Goal: Unclear: Unclear

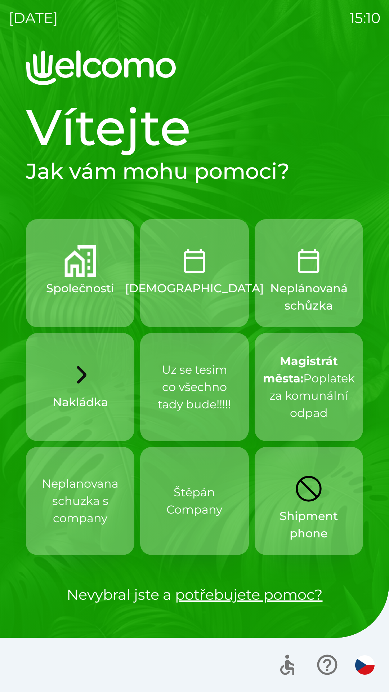
click at [0, 0] on div "[DATE] 15:10 Vítejte Jak vám mohu pomoci? Společnosti Schůzka Neplánovaná schůz…" at bounding box center [194, 346] width 389 height 692
click at [0, 0] on div "[DATE] 15:11 Vítejte Jak vám mohu pomoci? Společnosti Schůzka Neplánovaná schůz…" at bounding box center [194, 346] width 389 height 692
click at [0, 0] on div "[DATE] 15:15 Vítejte Jak vám mohu pomoci? Společnosti Schůzka Neplánovaná schůz…" at bounding box center [194, 346] width 389 height 692
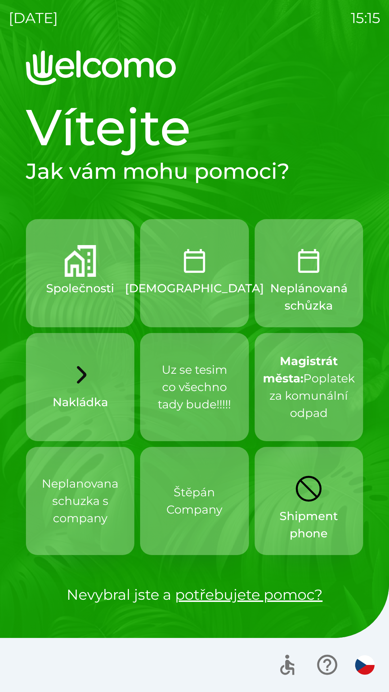
click at [0, 0] on div "[DATE] 15:15 Vítejte Jak vám mohu pomoci? Společnosti Schůzka Neplánovaná schůz…" at bounding box center [194, 346] width 389 height 692
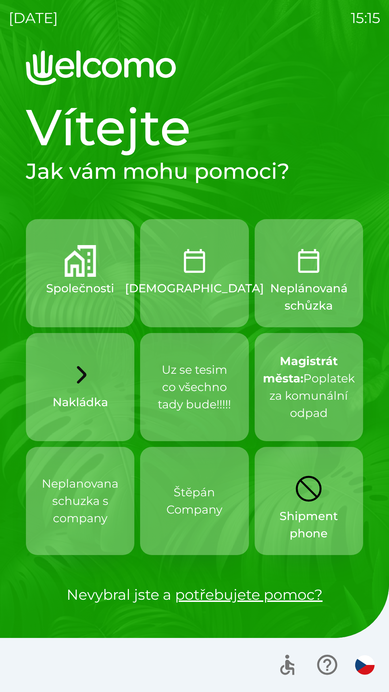
click at [0, 0] on div "[DATE] 15:15 Vítejte Jak vám mohu pomoci? Společnosti Schůzka Neplánovaná schůz…" at bounding box center [194, 346] width 389 height 692
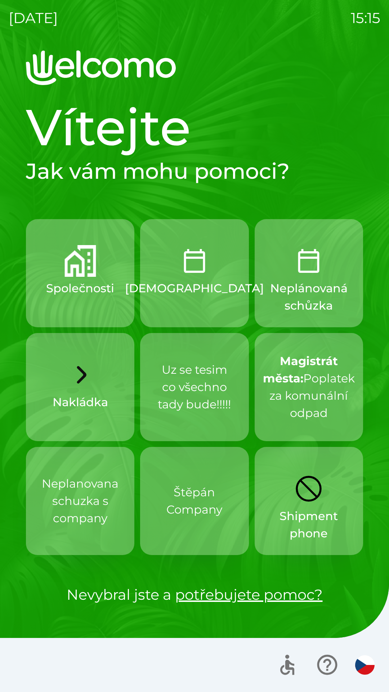
click at [0, 0] on div "[DATE] 15:15 Vítejte Jak vám mohu pomoci? Společnosti Schůzka Neplánovaná schůz…" at bounding box center [194, 346] width 389 height 692
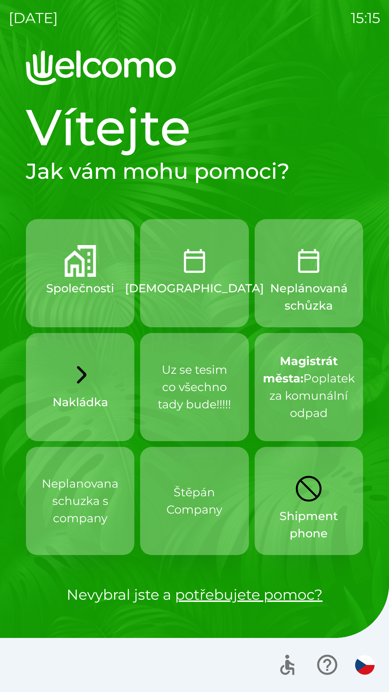
click at [0, 0] on div "[DATE] 15:15 Vítejte Jak vám mohu pomoci? Společnosti Schůzka Neplánovaná schůz…" at bounding box center [194, 346] width 389 height 692
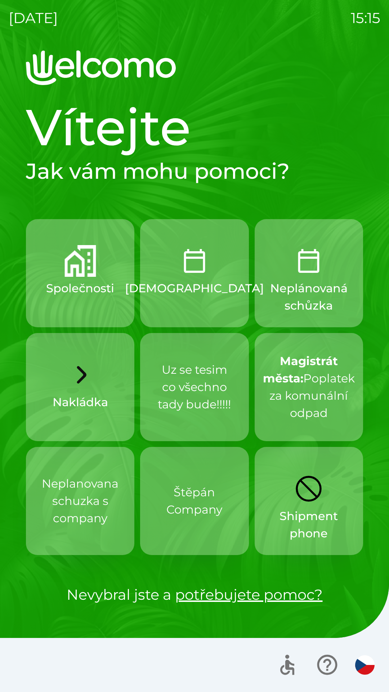
click at [0, 0] on div "[DATE] 15:15 Vítejte Jak vám mohu pomoci? Společnosti Schůzka Neplánovaná schůz…" at bounding box center [194, 346] width 389 height 692
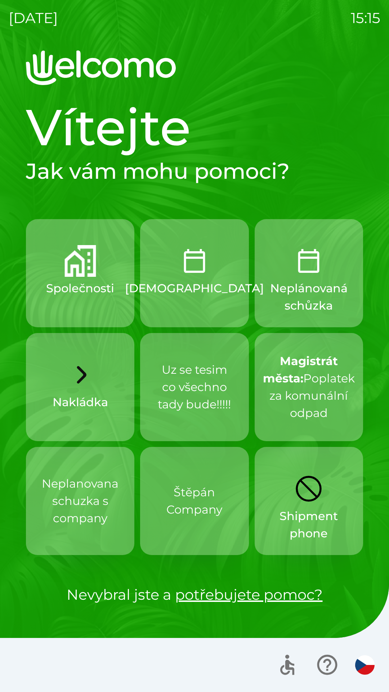
click at [0, 0] on div "[DATE] 15:15 Vítejte Jak vám mohu pomoci? Společnosti Schůzka Neplánovaná schůz…" at bounding box center [194, 346] width 389 height 692
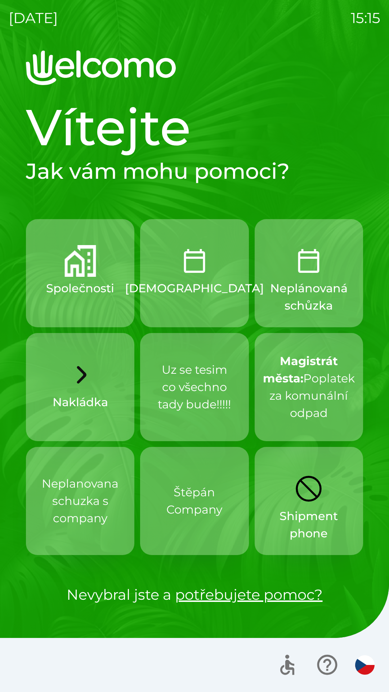
click at [0, 0] on div "[DATE] 15:15 Vítejte Jak vám mohu pomoci? Společnosti Schůzka Neplánovaná schůz…" at bounding box center [194, 346] width 389 height 692
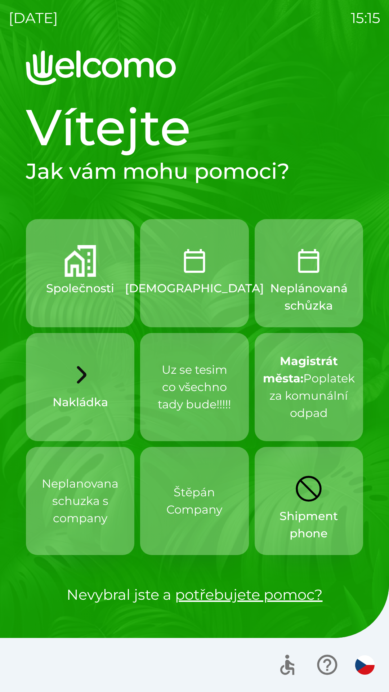
click at [0, 0] on div "[DATE] 15:15 Vítejte Jak vám mohu pomoci? Společnosti Schůzka Neplánovaná schůz…" at bounding box center [194, 346] width 389 height 692
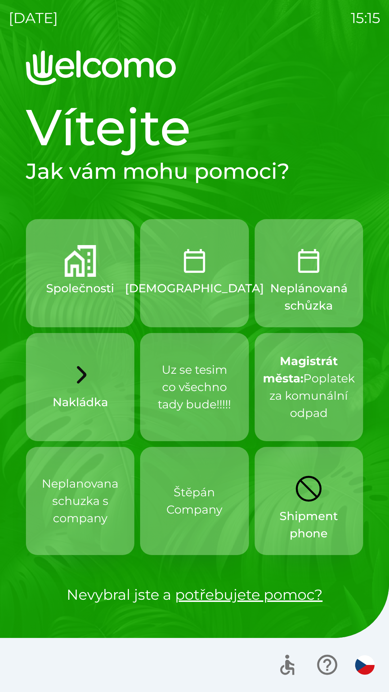
click at [0, 0] on div "[DATE] 15:15 Vítejte Jak vám mohu pomoci? Společnosti Schůzka Neplánovaná schůz…" at bounding box center [194, 346] width 389 height 692
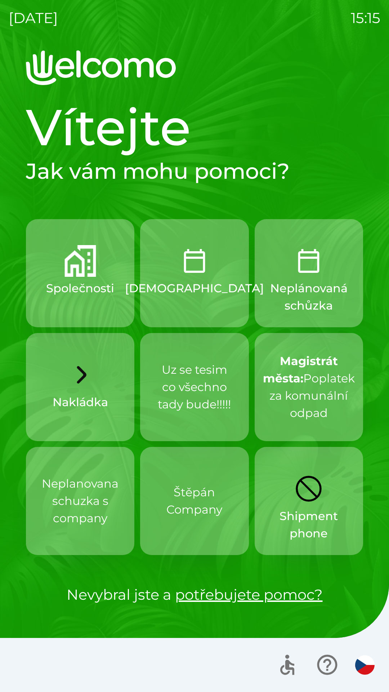
click at [0, 0] on div "[DATE] 15:15 Vítejte Jak vám mohu pomoci? Společnosti Schůzka Neplánovaná schůz…" at bounding box center [194, 346] width 389 height 692
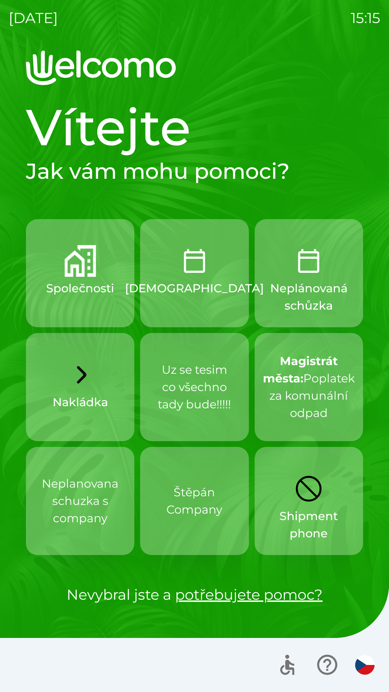
click at [0, 0] on div "[DATE] 15:15 Vítejte Jak vám mohu pomoci? Společnosti Schůzka Neplánovaná schůz…" at bounding box center [194, 346] width 389 height 692
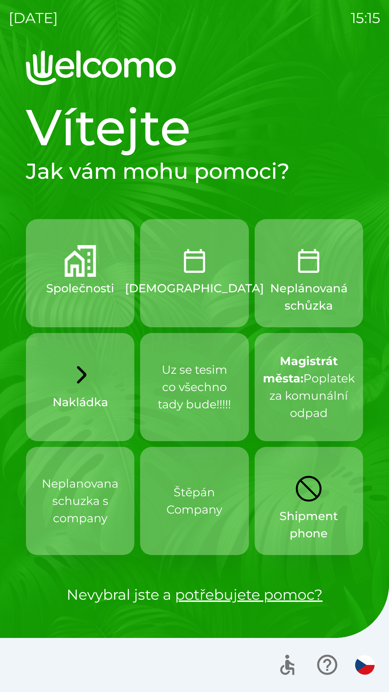
click at [0, 0] on div "[DATE] 15:15 Vítejte Jak vám mohu pomoci? Společnosti Schůzka Neplánovaná schůz…" at bounding box center [194, 346] width 389 height 692
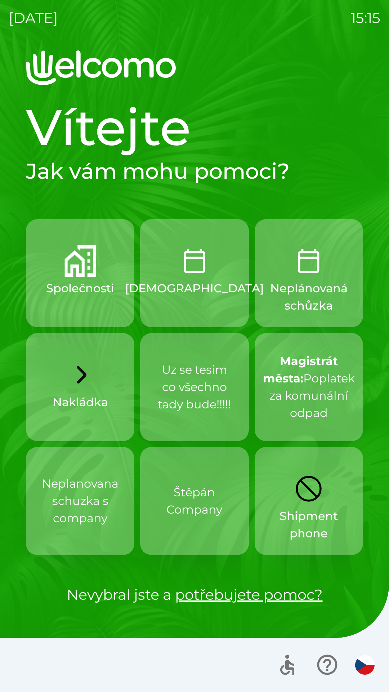
click at [0, 0] on div "[DATE] 15:15 Vítejte Jak vám mohu pomoci? Společnosti Schůzka Neplánovaná schůz…" at bounding box center [194, 346] width 389 height 692
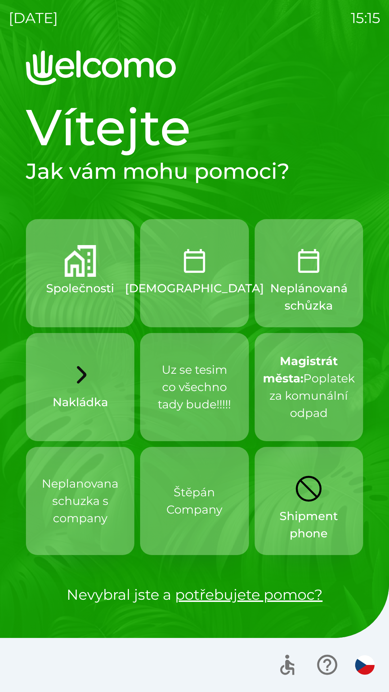
click at [0, 0] on div "[DATE] 15:15 Vítejte Jak vám mohu pomoci? Společnosti Schůzka Neplánovaná schůz…" at bounding box center [194, 346] width 389 height 692
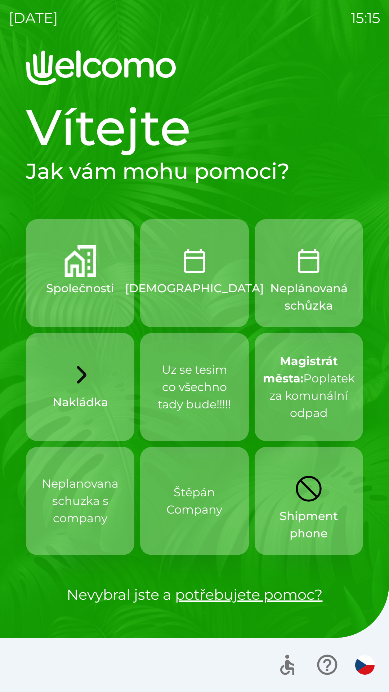
click at [0, 0] on div "[DATE] 15:15 Vítejte Jak vám mohu pomoci? Společnosti Schůzka Neplánovaná schůz…" at bounding box center [194, 346] width 389 height 692
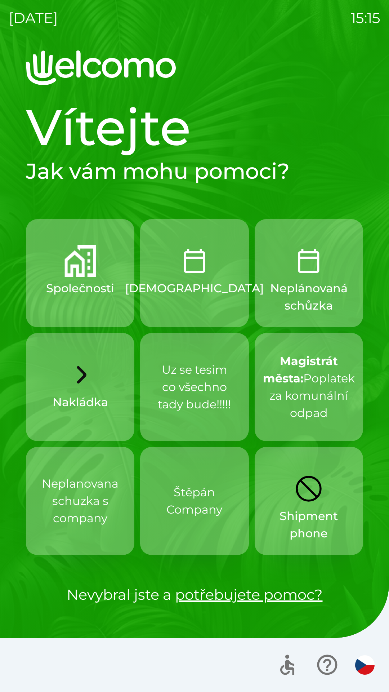
click at [0, 0] on div "[DATE] 15:15 Vítejte Jak vám mohu pomoci? Společnosti Schůzka Neplánovaná schůz…" at bounding box center [194, 346] width 389 height 692
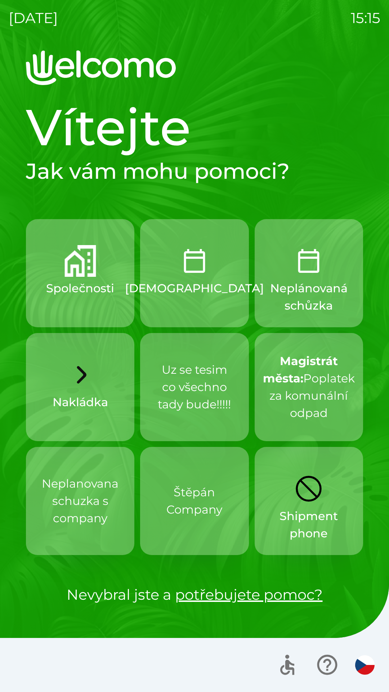
click at [0, 0] on div "[DATE] 15:15 Vítejte Jak vám mohu pomoci? Společnosti Schůzka Neplánovaná schůz…" at bounding box center [194, 346] width 389 height 692
